Goal: Information Seeking & Learning: Check status

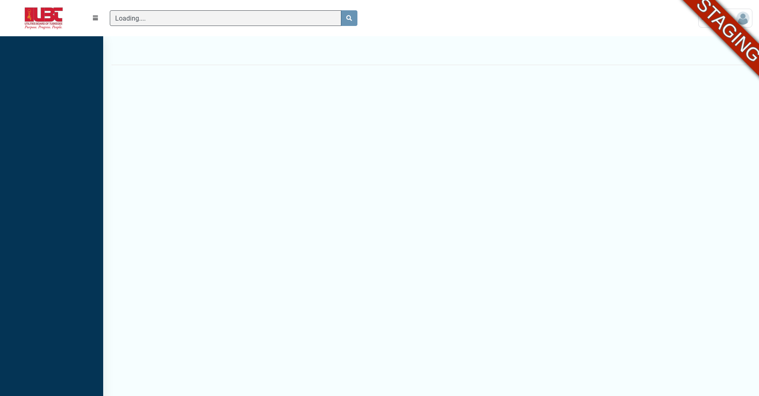
scroll to position [4, 0]
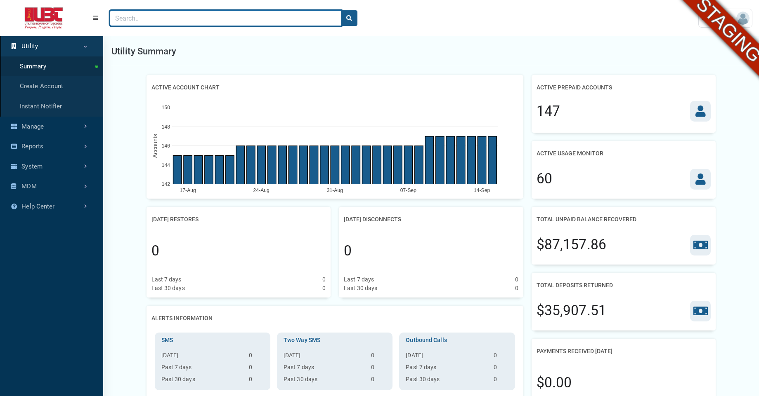
click at [154, 14] on input "Search" at bounding box center [225, 18] width 231 height 16
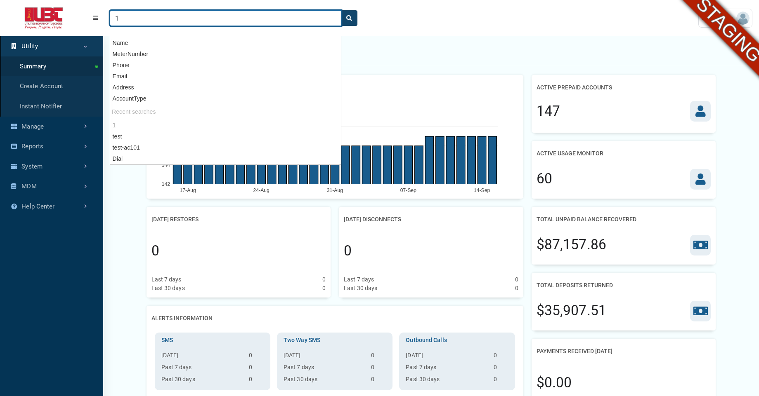
type input "1"
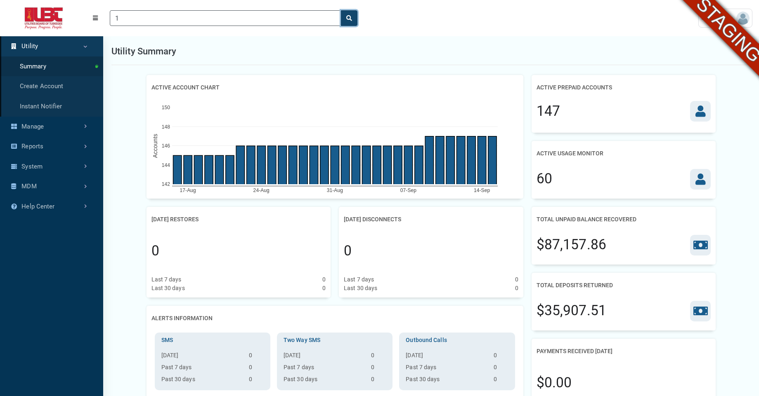
click at [353, 18] on button "search" at bounding box center [349, 18] width 17 height 16
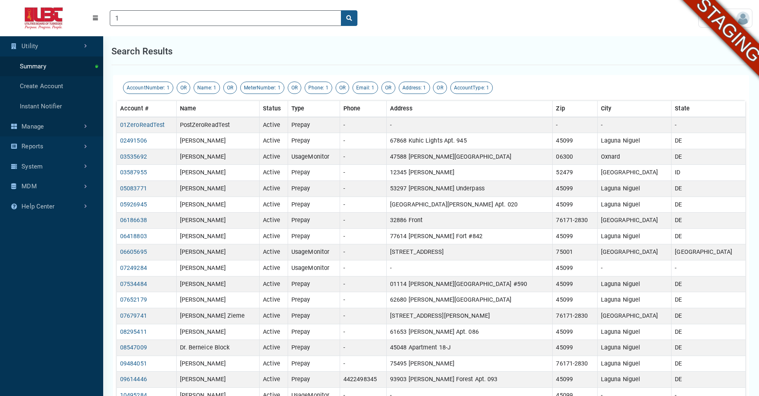
click at [40, 129] on link "Manage" at bounding box center [51, 127] width 103 height 20
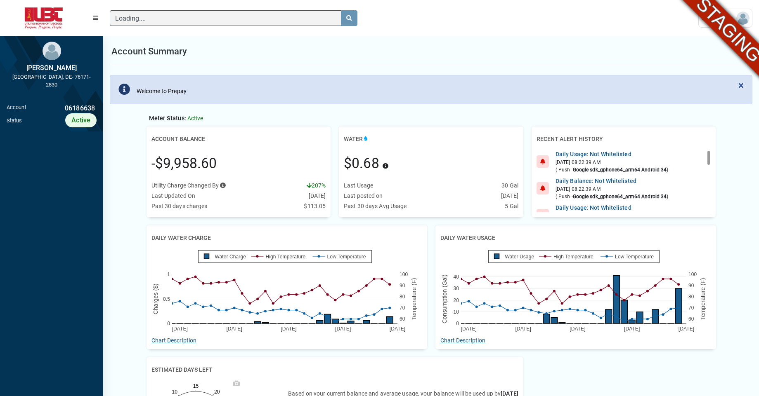
scroll to position [4, 0]
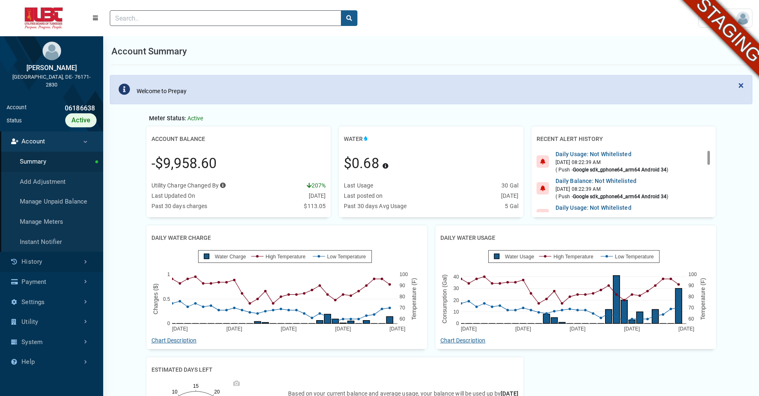
click at [48, 264] on link "History" at bounding box center [51, 262] width 103 height 20
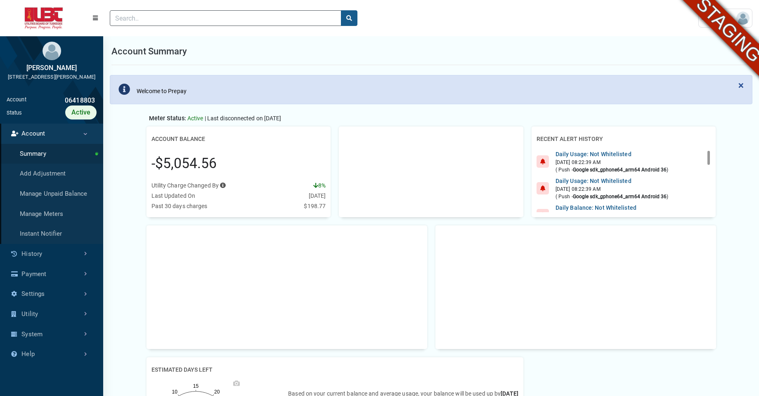
scroll to position [4, 0]
click at [66, 258] on link "History" at bounding box center [51, 254] width 103 height 20
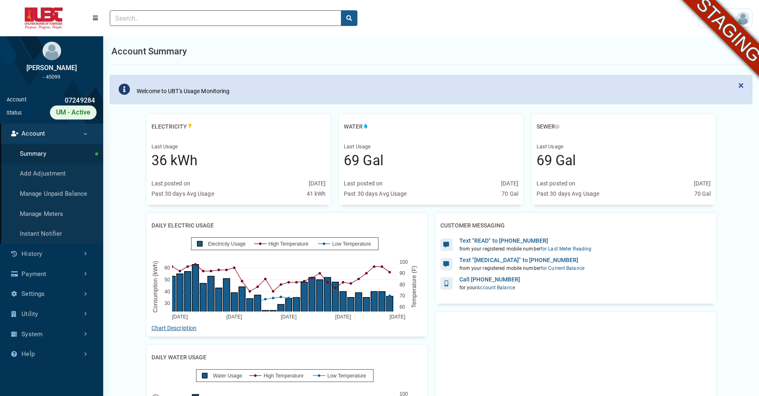
scroll to position [3, 0]
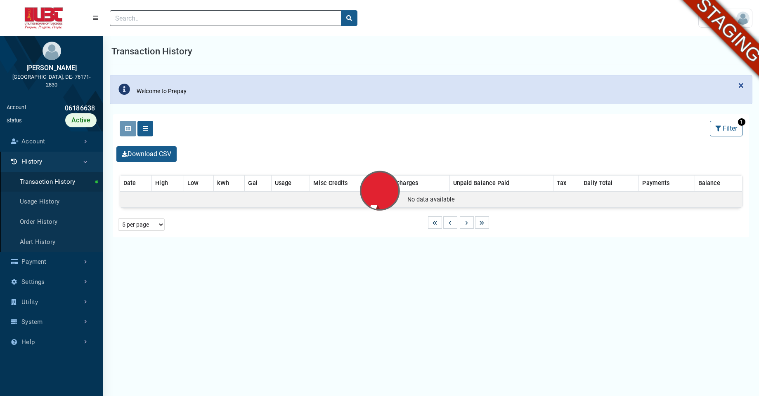
select select "25 per page"
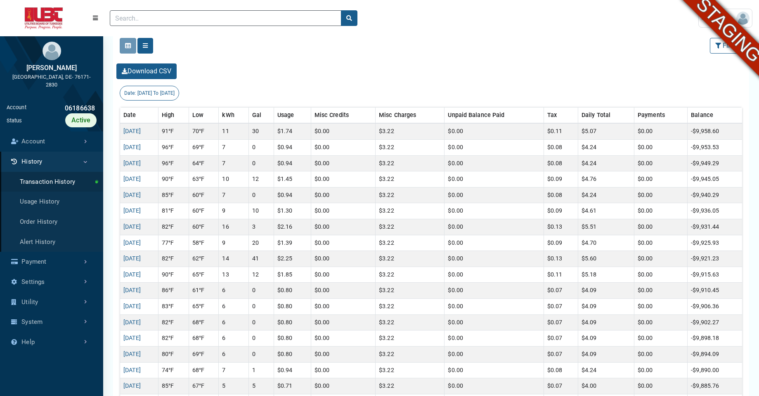
scroll to position [188, 0]
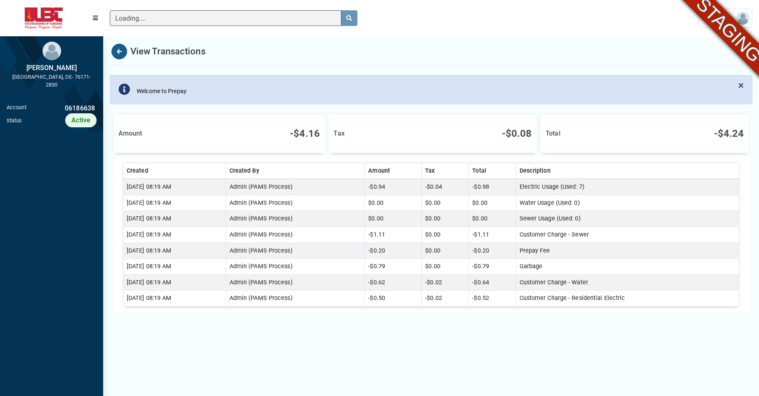
scroll to position [4, 0]
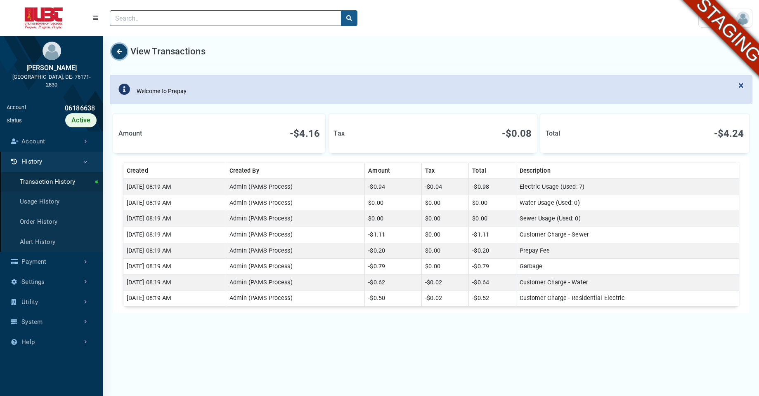
click at [118, 54] on button "Back" at bounding box center [119, 52] width 16 height 16
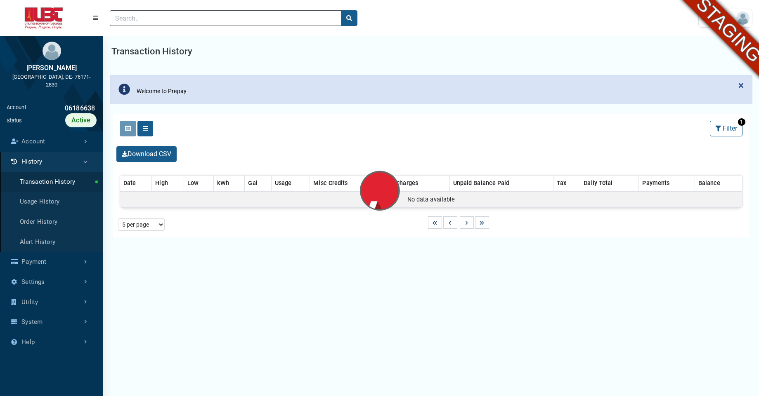
select select "25 per page"
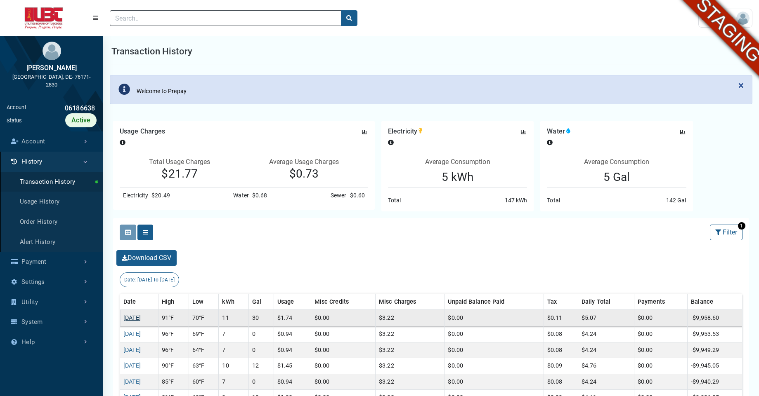
click at [134, 319] on link "[DATE]" at bounding box center [132, 318] width 18 height 7
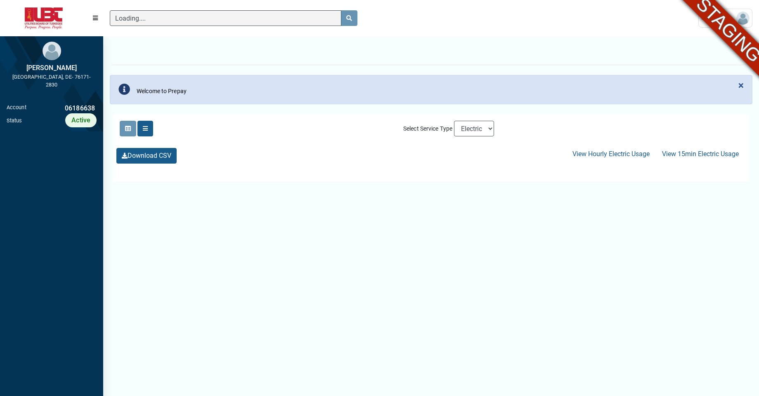
scroll to position [4, 0]
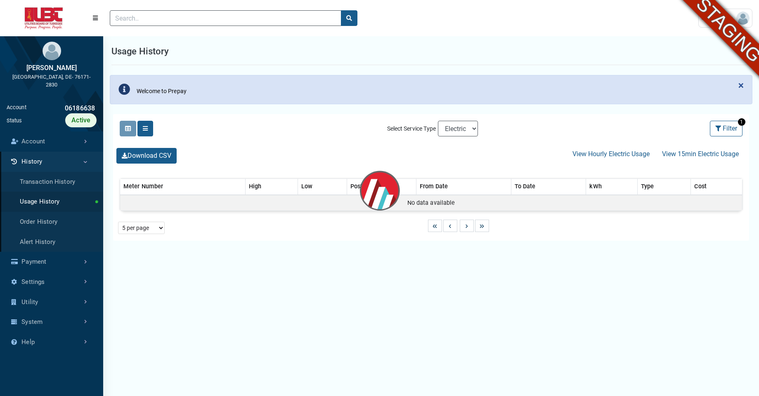
select select "25 per page"
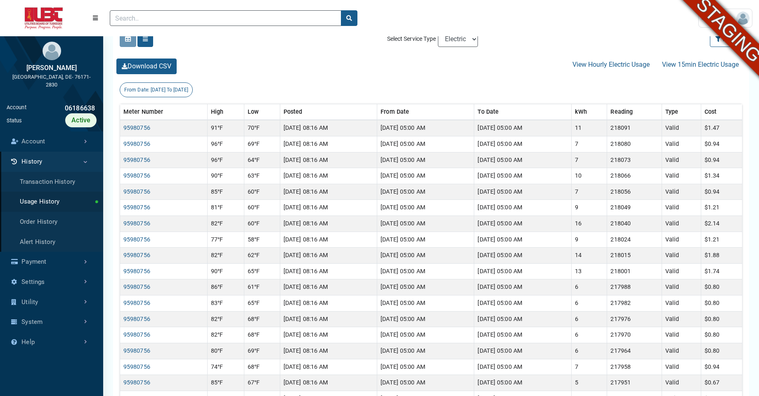
scroll to position [166, 0]
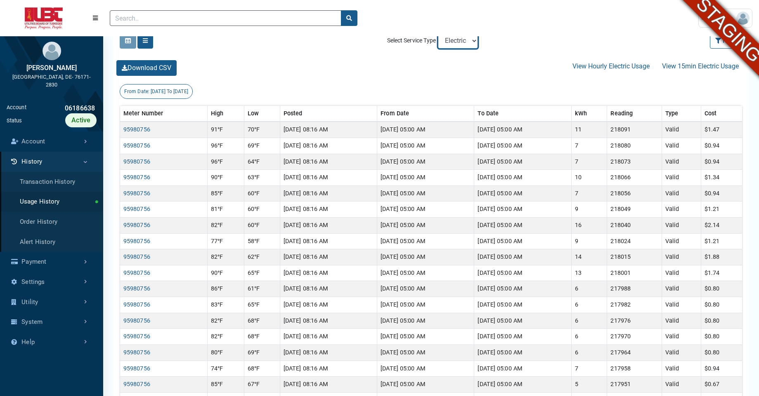
select select "Water"
click at [438, 33] on select "Electric Sewer Water" at bounding box center [458, 41] width 40 height 16
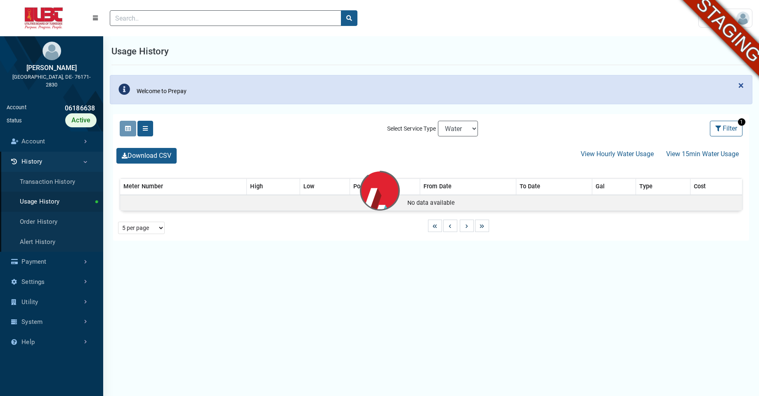
select select "25 per page"
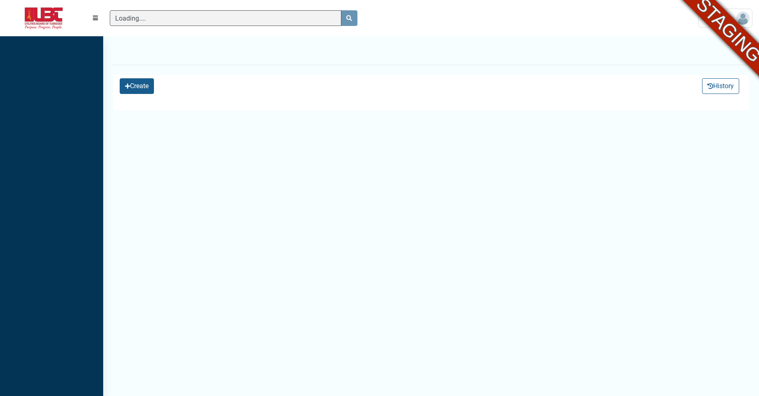
scroll to position [4, 0]
select select "25 per page"
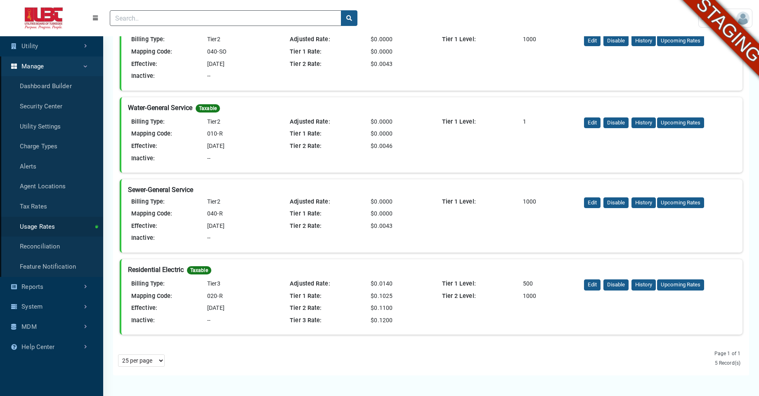
scroll to position [176, 0]
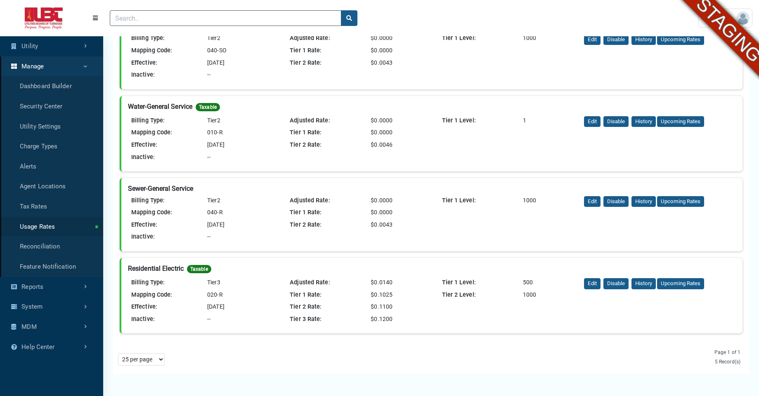
drag, startPoint x: 380, startPoint y: 281, endPoint x: 399, endPoint y: 287, distance: 18.9
click at [399, 287] on div "$0.0140" at bounding box center [396, 282] width 58 height 9
drag, startPoint x: 373, startPoint y: 320, endPoint x: 396, endPoint y: 324, distance: 22.6
click at [396, 324] on div "$0.1200" at bounding box center [396, 319] width 58 height 9
copy div "0.1200"
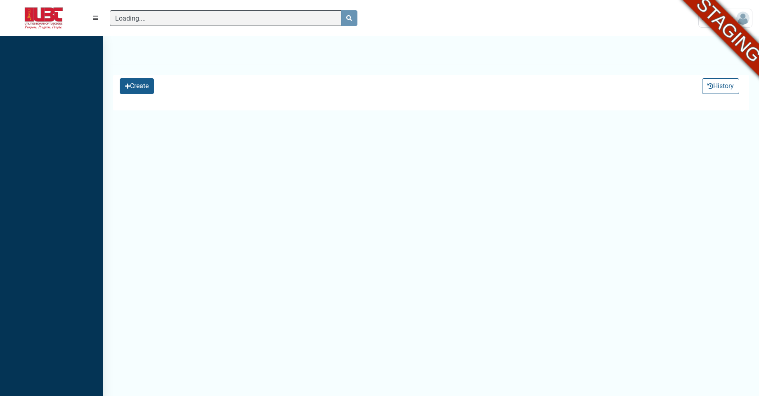
scroll to position [4, 0]
select select "25 per page"
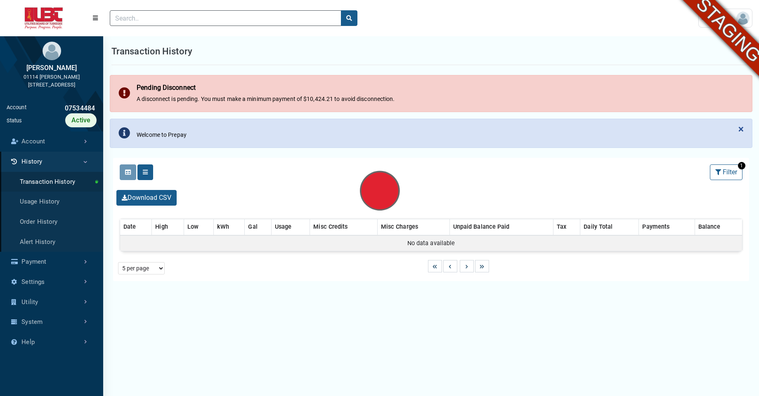
select select "25 per page"
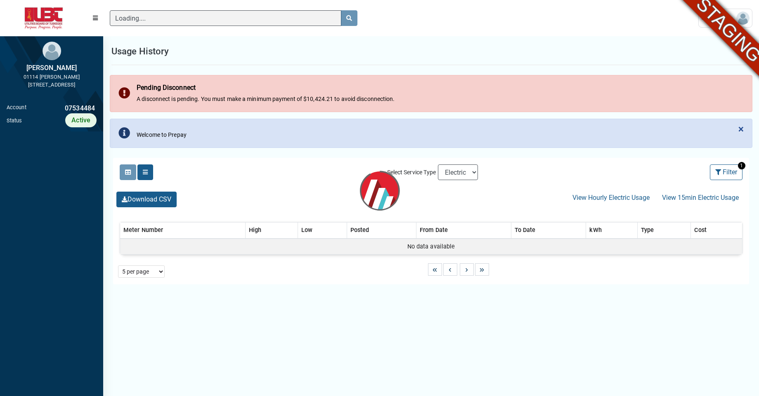
scroll to position [4, 0]
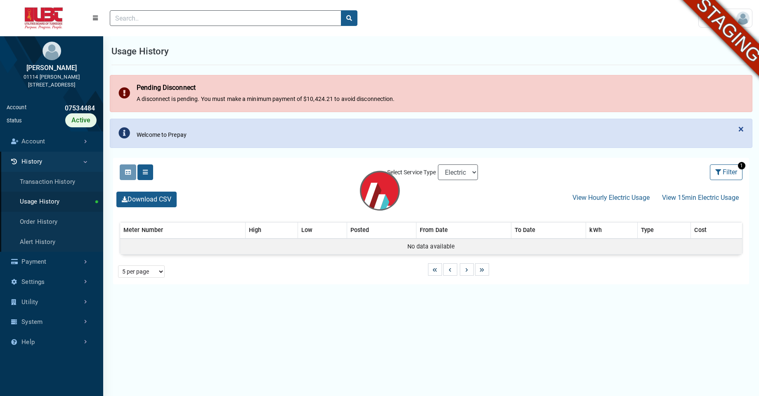
select select "25 per page"
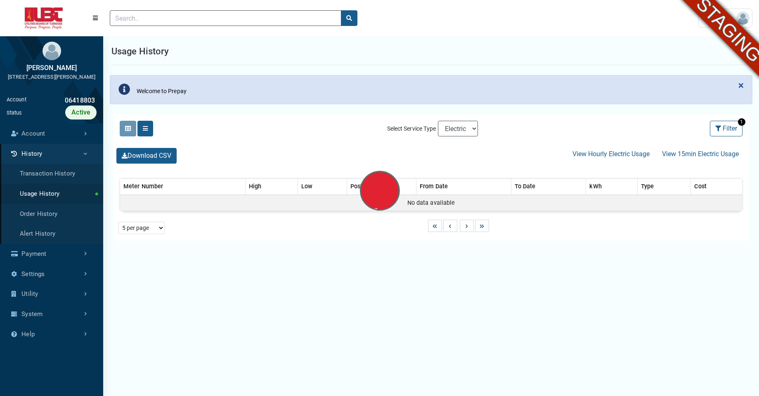
select select "25 per page"
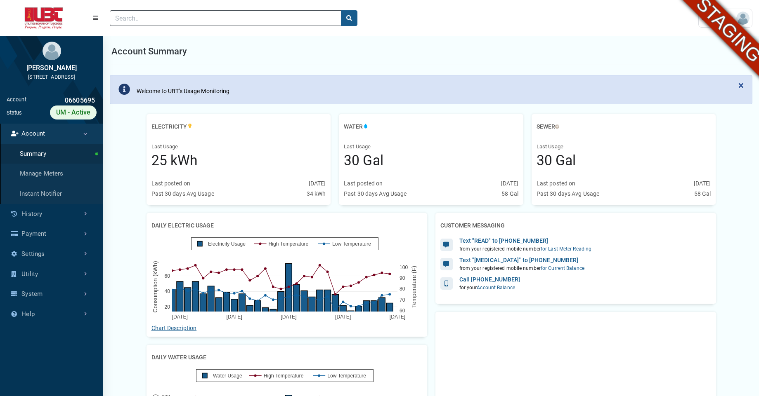
scroll to position [4, 0]
click at [47, 213] on link "History" at bounding box center [51, 214] width 103 height 20
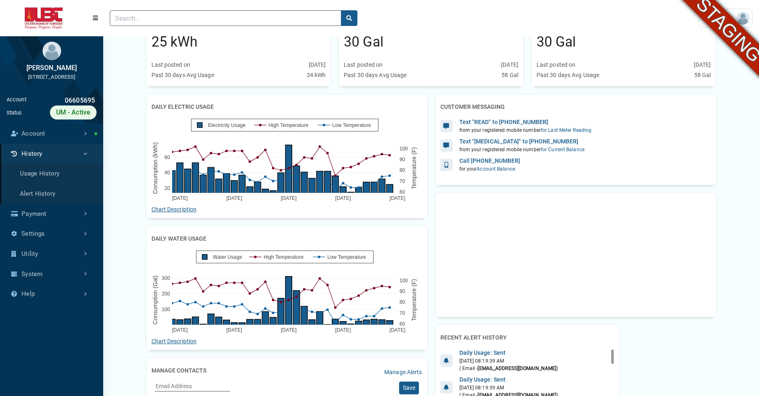
scroll to position [121, 0]
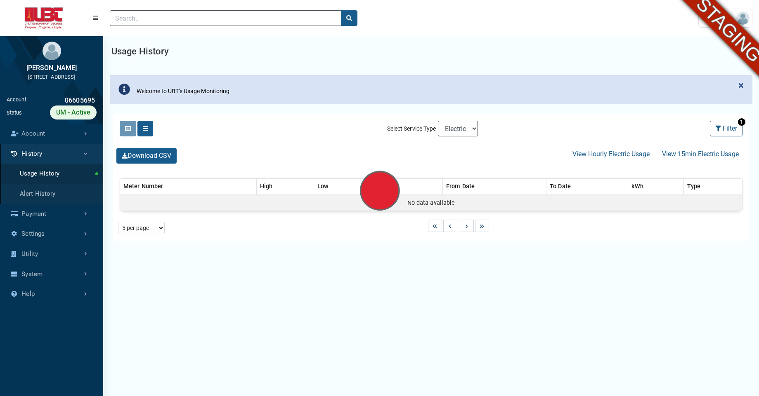
select select "25 per page"
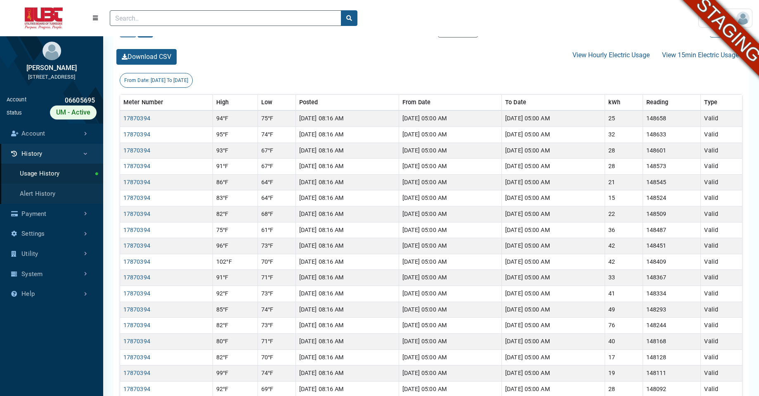
scroll to position [176, 0]
select select "Water"
click at [438, 23] on select "Electric Sewer Water" at bounding box center [458, 31] width 40 height 16
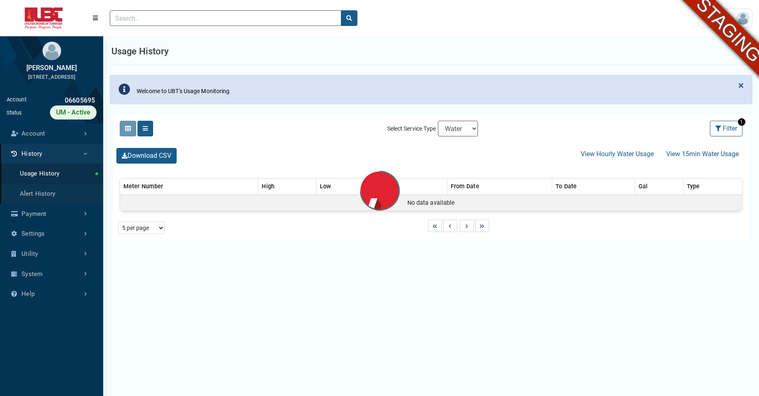
select select "25 per page"
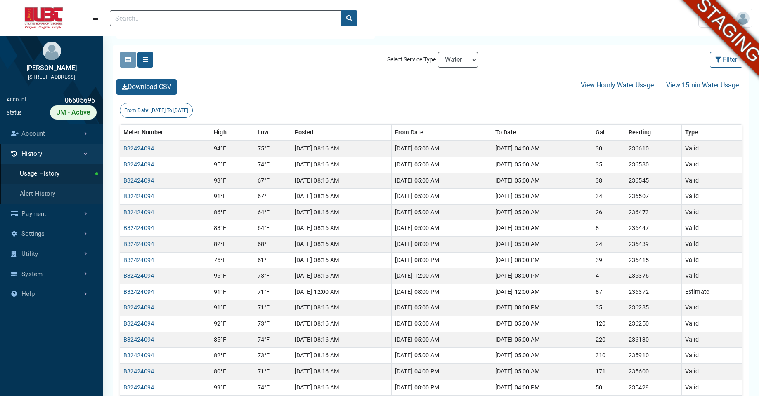
scroll to position [146, 0]
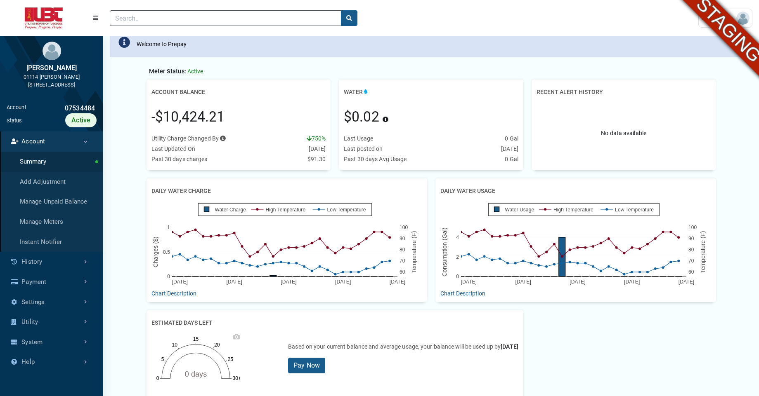
scroll to position [99, 0]
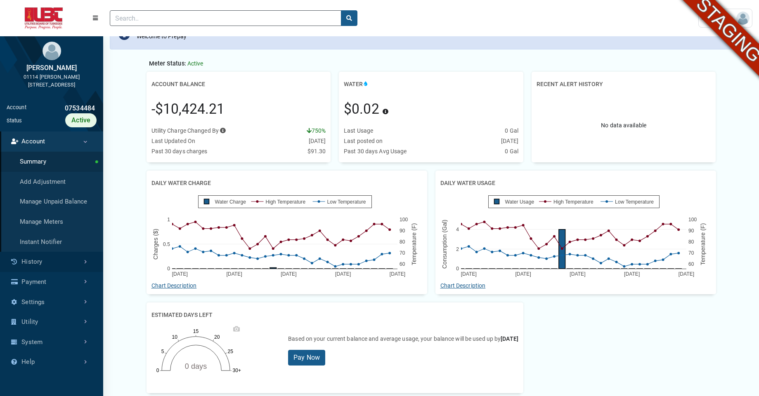
click at [52, 262] on link "History" at bounding box center [51, 262] width 103 height 20
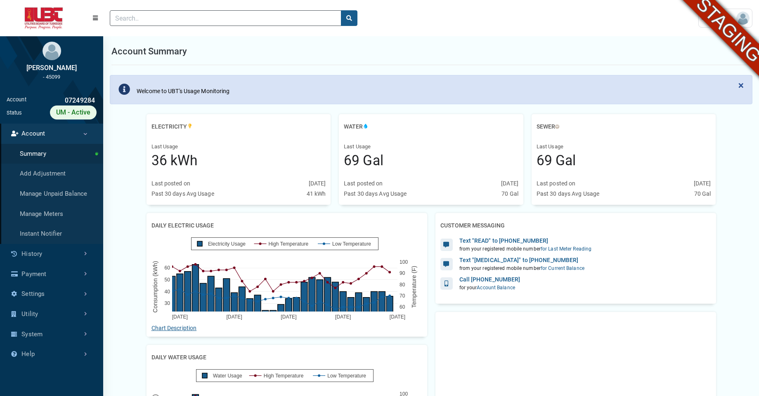
scroll to position [3, 0]
click at [36, 251] on link "History" at bounding box center [51, 254] width 103 height 20
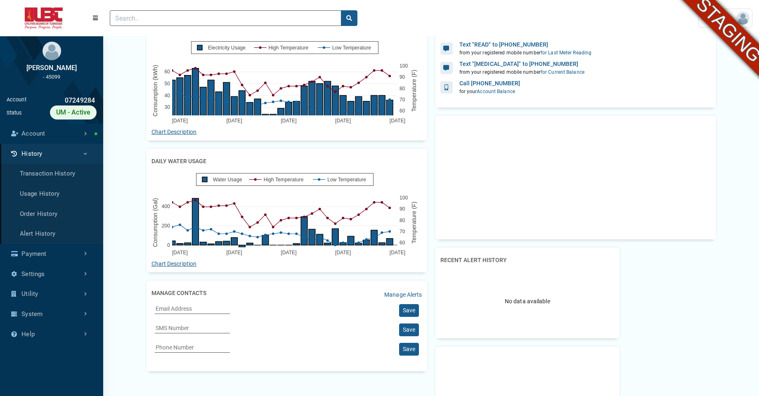
scroll to position [234, 0]
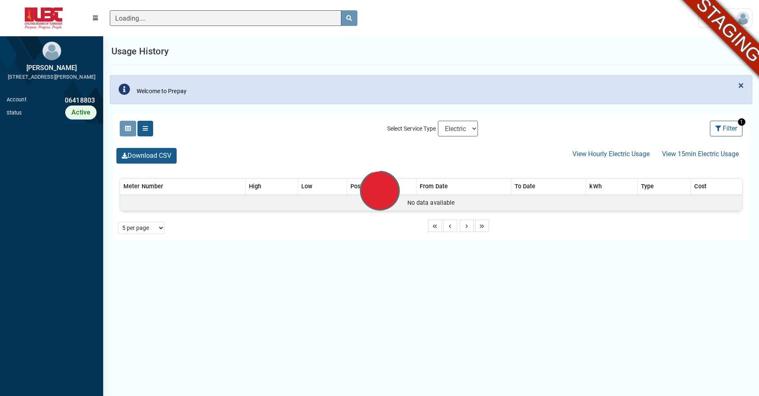
scroll to position [4, 0]
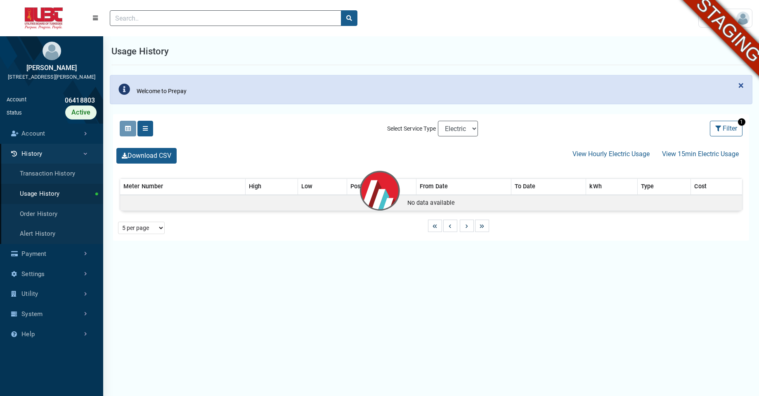
select select "25 per page"
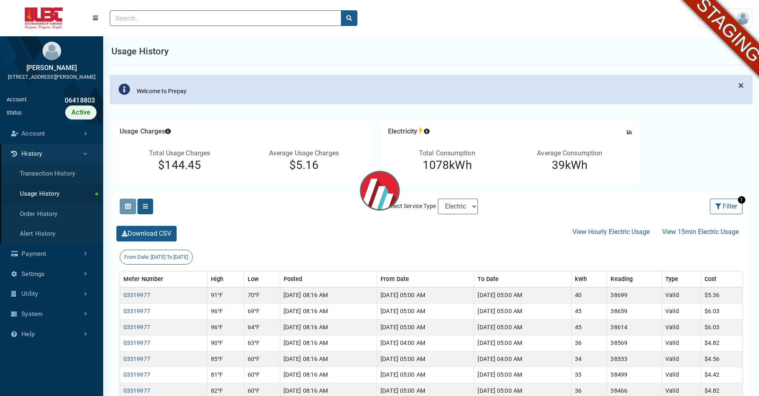
scroll to position [279, 103]
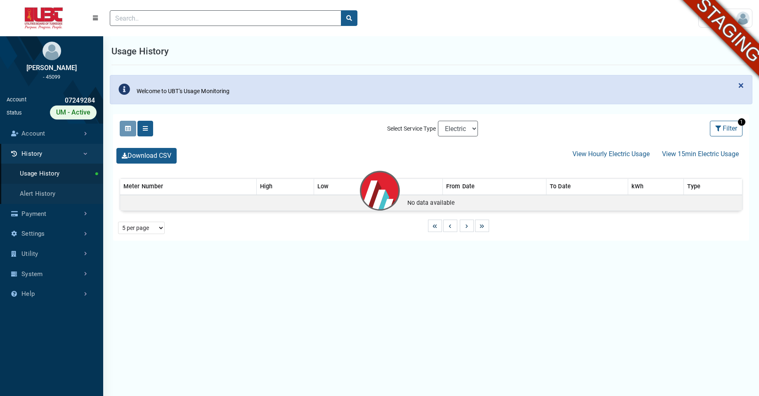
select select "25 per page"
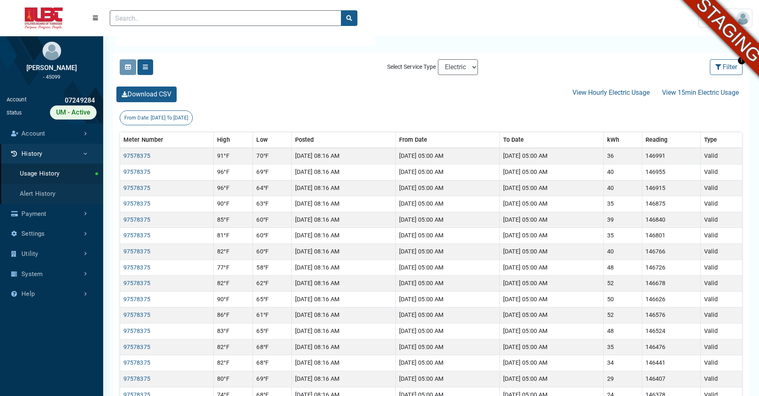
scroll to position [144, 0]
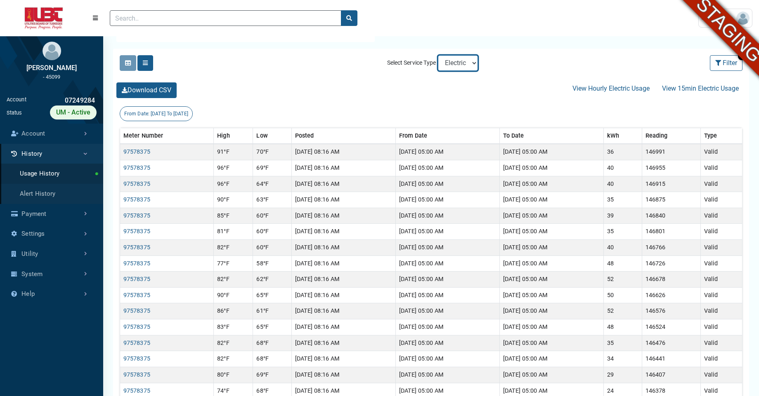
select select "Water"
click at [438, 55] on select "Electric Sewer Water" at bounding box center [458, 63] width 40 height 16
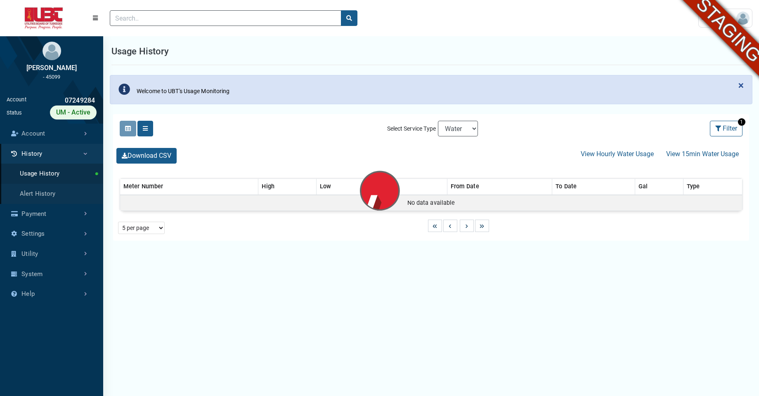
select select "25 per page"
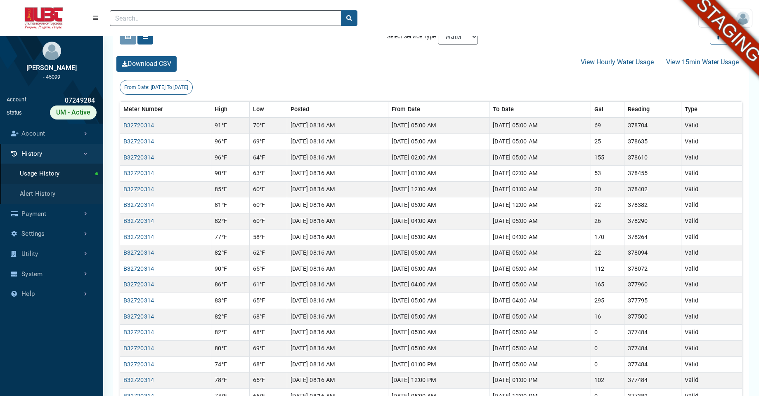
scroll to position [169, 0]
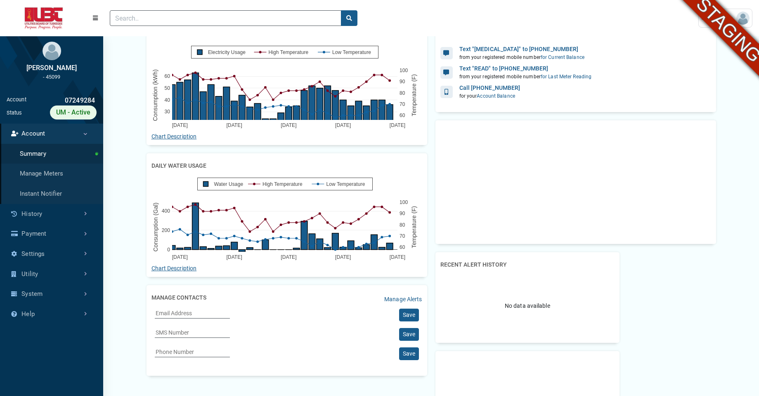
scroll to position [189, 0]
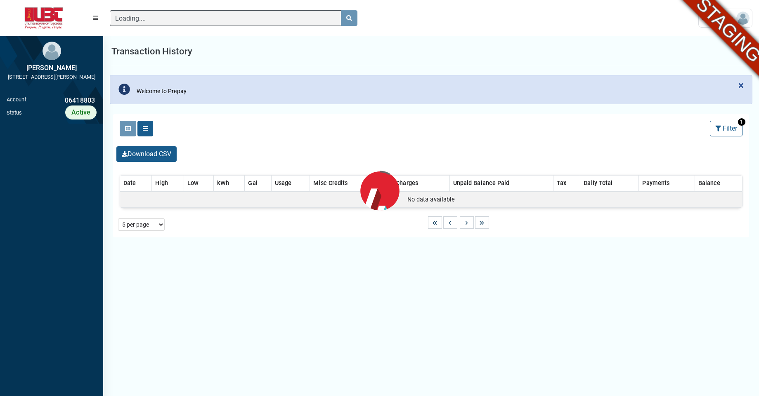
scroll to position [4, 0]
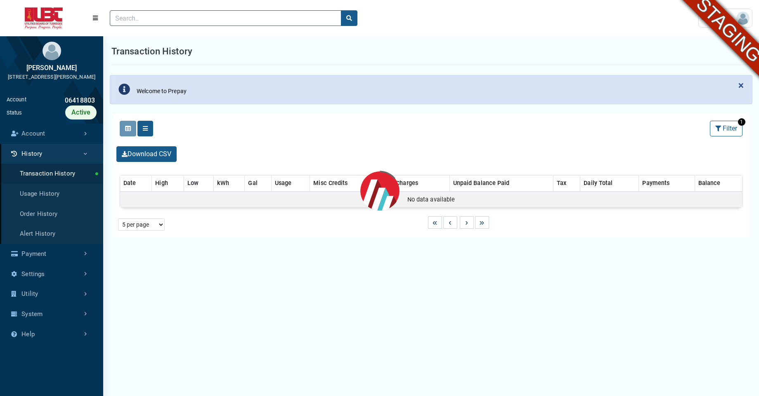
select select "25 per page"
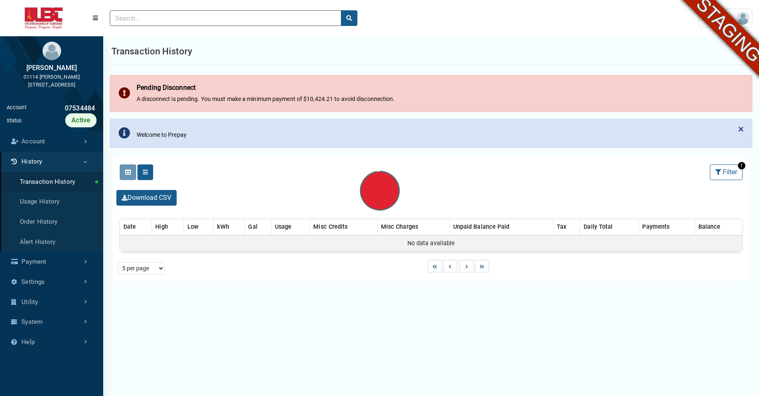
select select "25 per page"
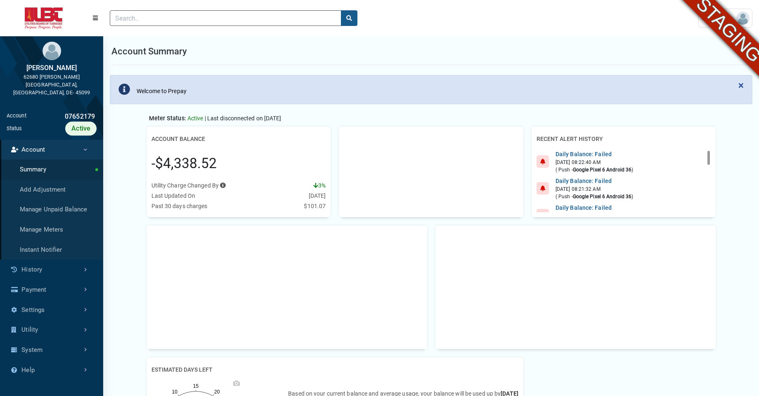
scroll to position [4, 0]
click at [33, 268] on link "History" at bounding box center [51, 270] width 103 height 20
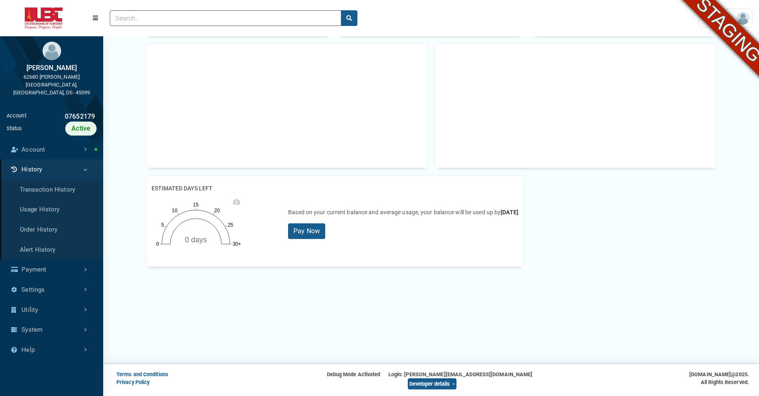
scroll to position [0, 0]
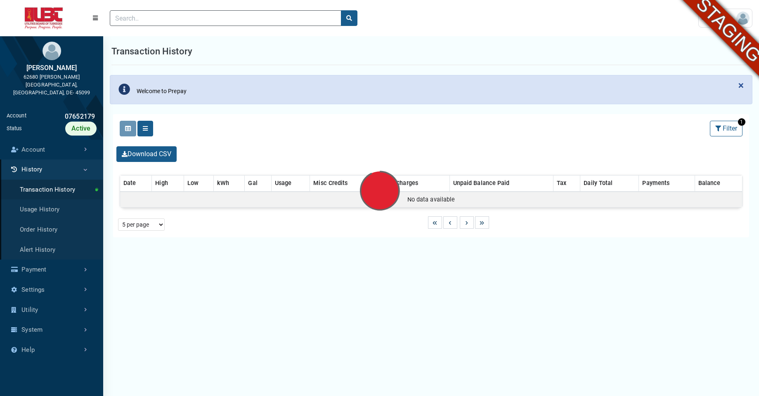
scroll to position [2, 0]
select select "25 per page"
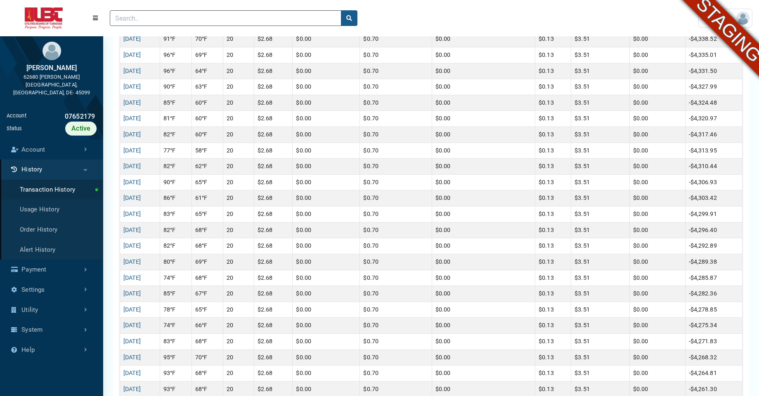
scroll to position [0, 0]
